Goal: Transaction & Acquisition: Register for event/course

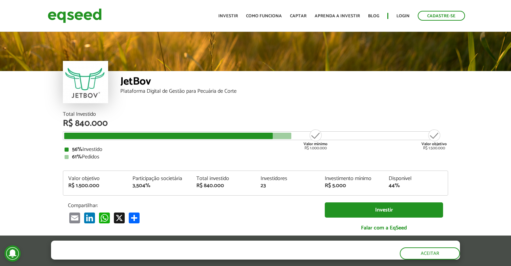
scroll to position [793, 0]
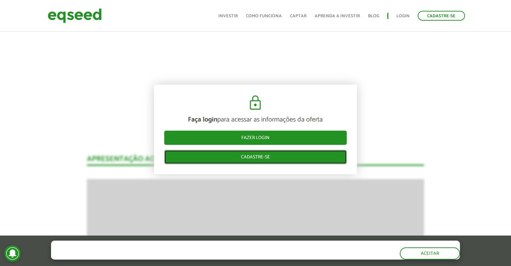
click at [258, 156] on link "Cadastre-se" at bounding box center [255, 157] width 182 height 14
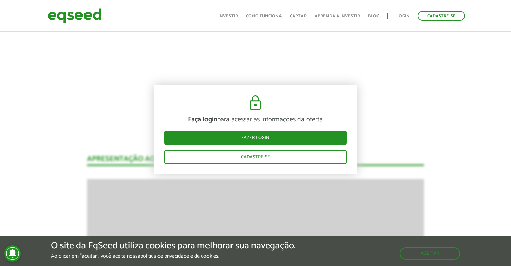
scroll to position [793, 5]
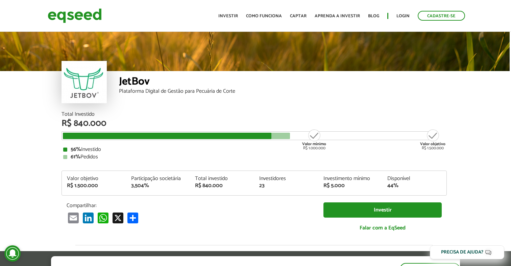
scroll to position [793, 1]
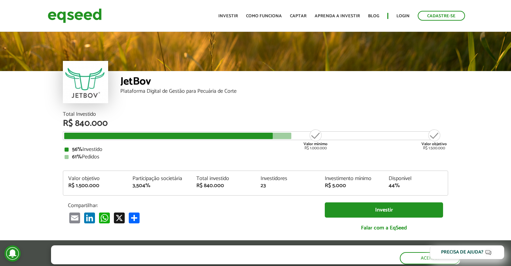
scroll to position [793, 1]
